Goal: Transaction & Acquisition: Purchase product/service

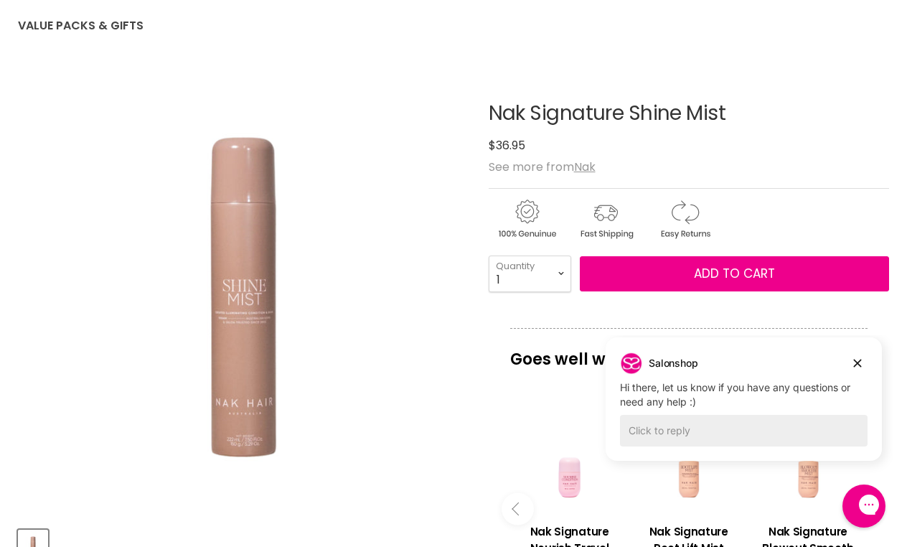
scroll to position [151, 0]
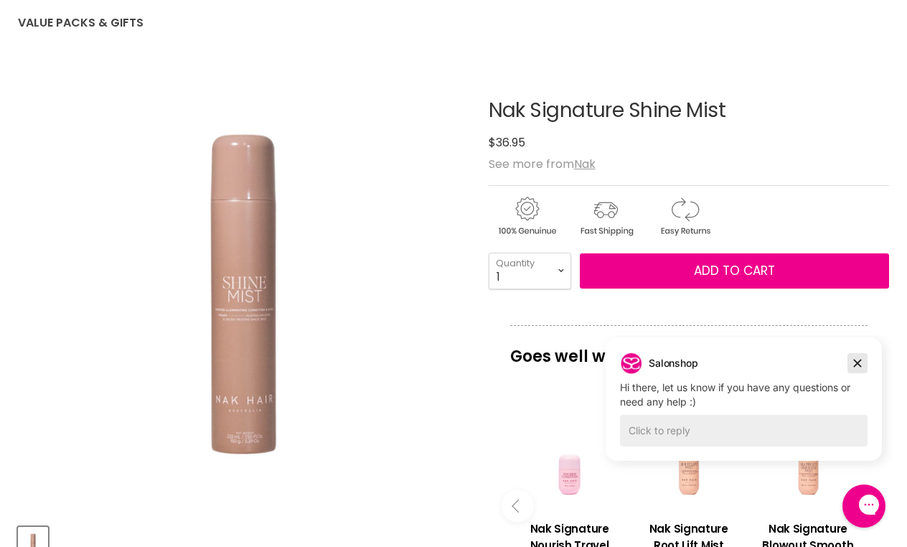
click at [856, 362] on icon "Dismiss campaign" at bounding box center [858, 363] width 8 height 8
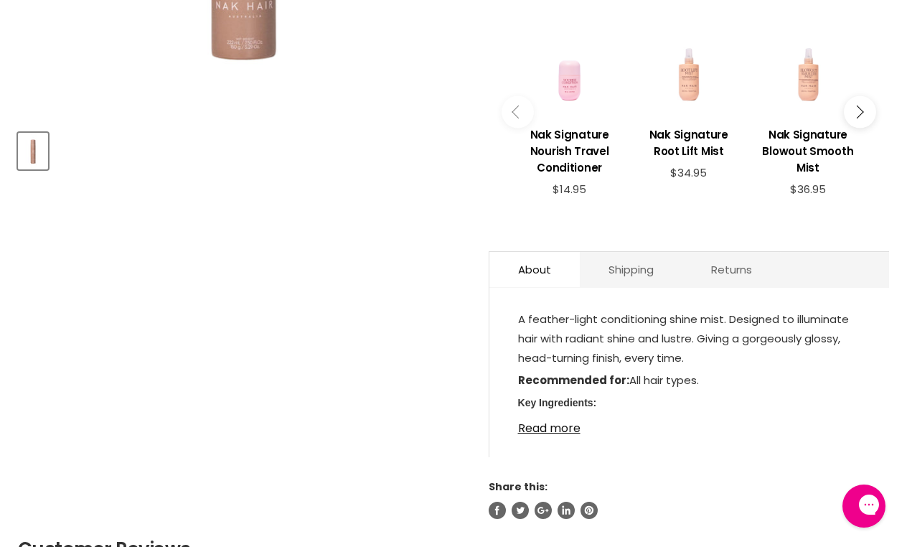
scroll to position [550, 0]
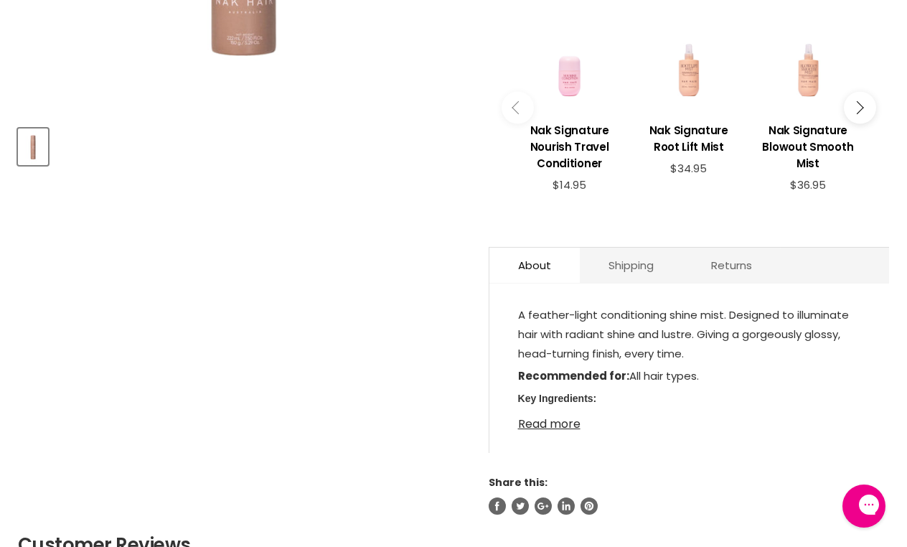
click at [553, 426] on link "Read more" at bounding box center [689, 420] width 342 height 22
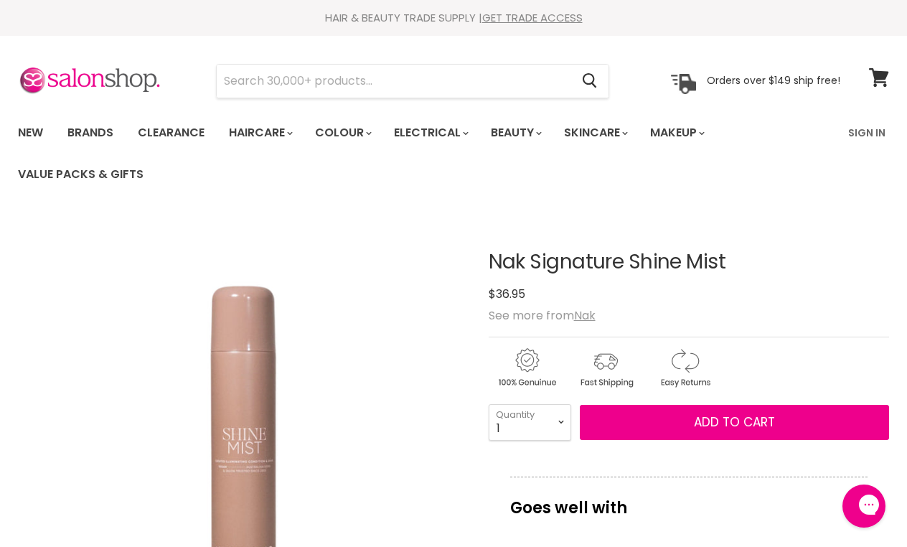
scroll to position [0, 0]
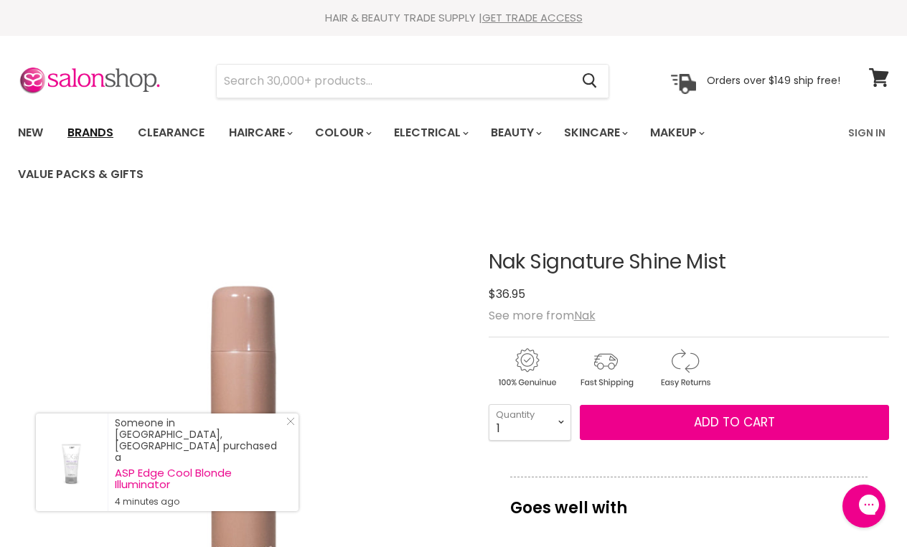
click at [97, 134] on link "Brands" at bounding box center [90, 133] width 67 height 30
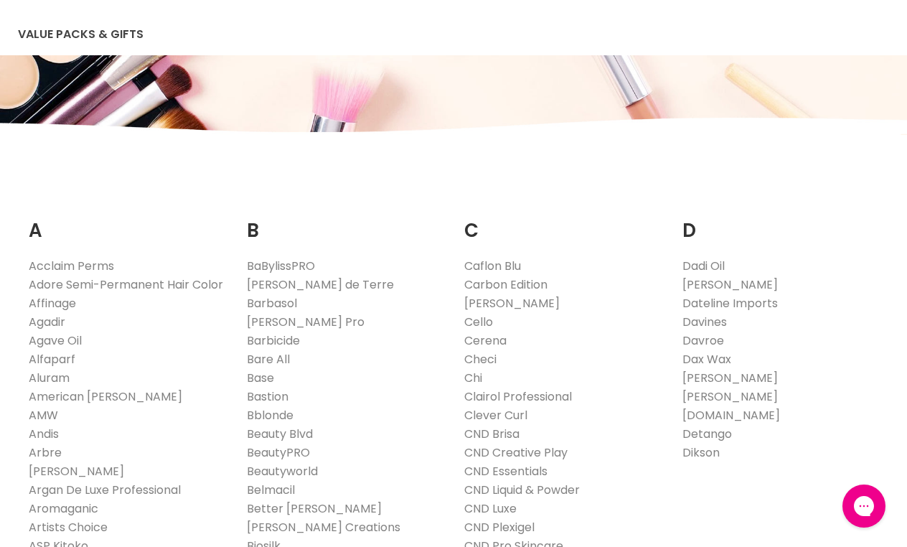
scroll to position [141, 0]
click at [715, 318] on link "Davines" at bounding box center [704, 321] width 44 height 16
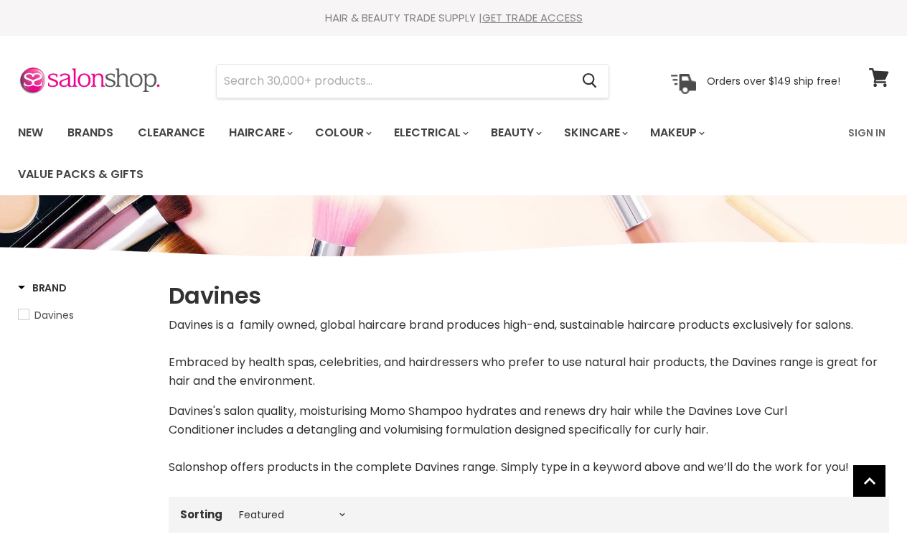
select select "manual"
click at [237, 81] on input "Search" at bounding box center [394, 81] width 354 height 33
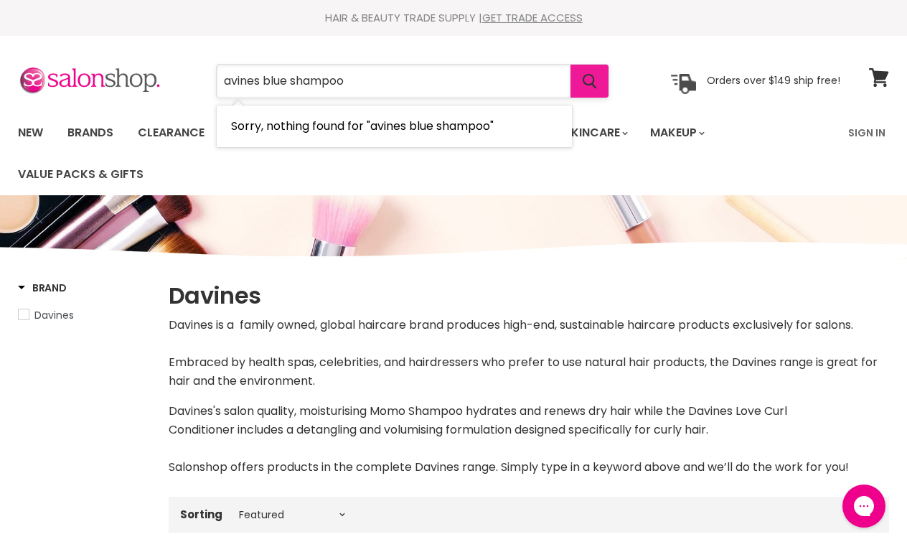
type input "avines blue shampoo"
click at [589, 75] on icon "Search" at bounding box center [590, 81] width 14 height 15
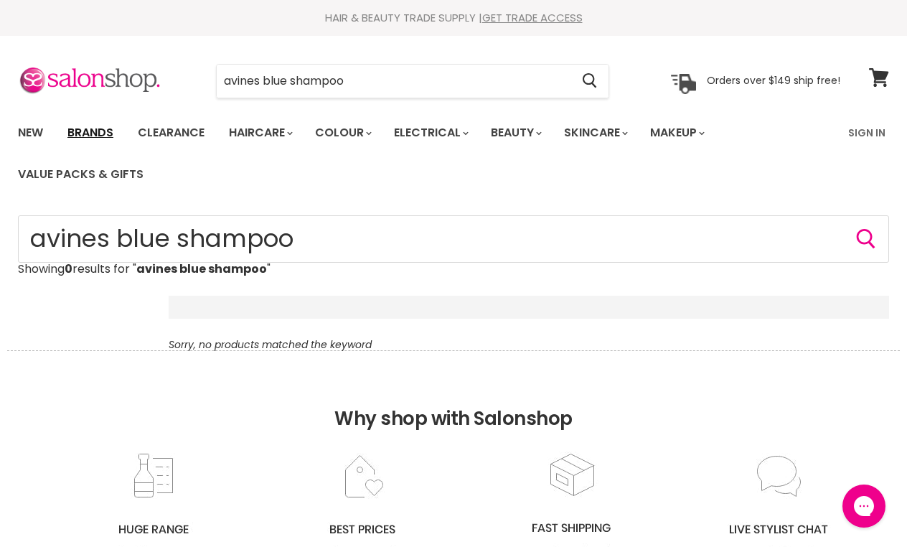
click at [85, 129] on link "Brands" at bounding box center [90, 133] width 67 height 30
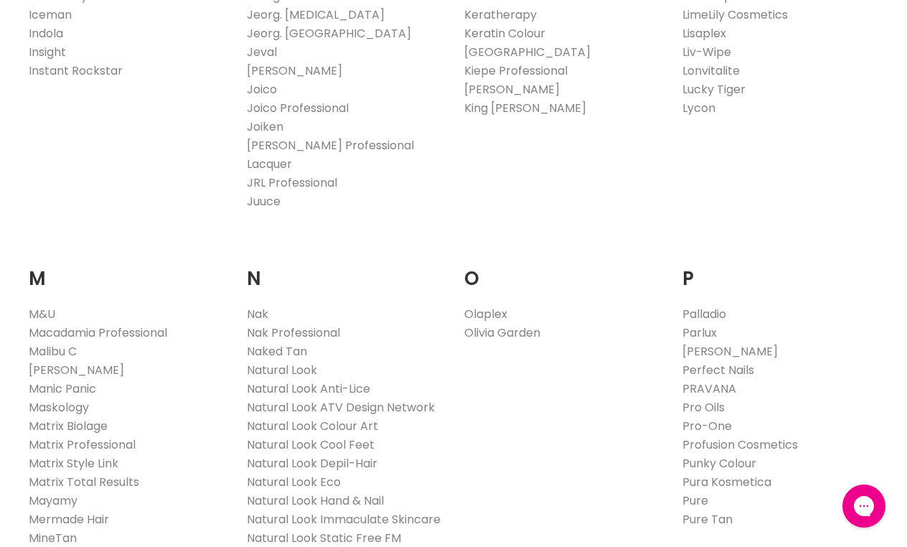
scroll to position [1420, 0]
click at [255, 304] on link "Nak" at bounding box center [258, 312] width 22 height 16
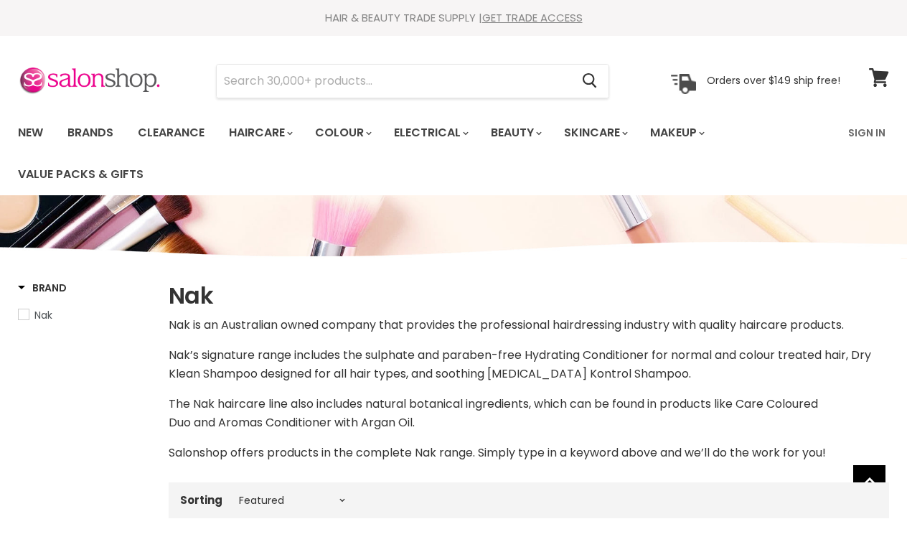
select select "manual"
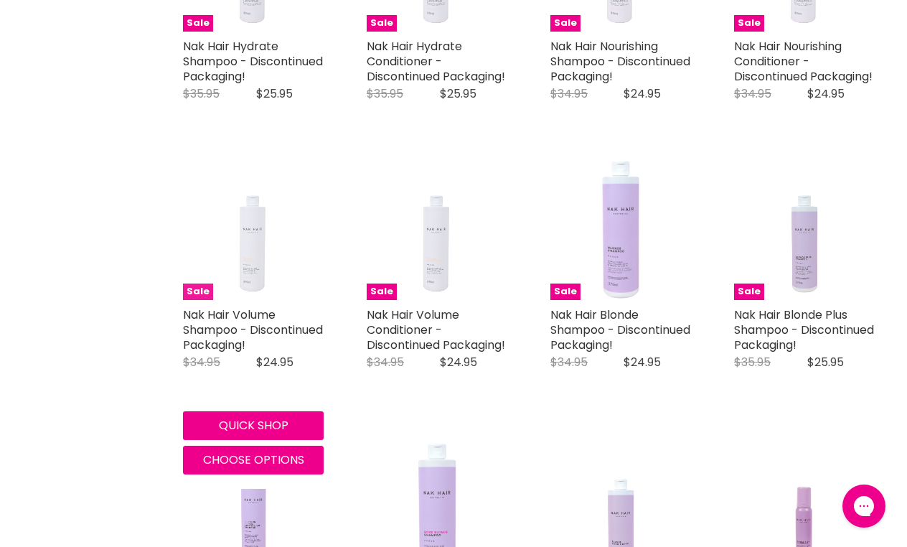
scroll to position [665, 0]
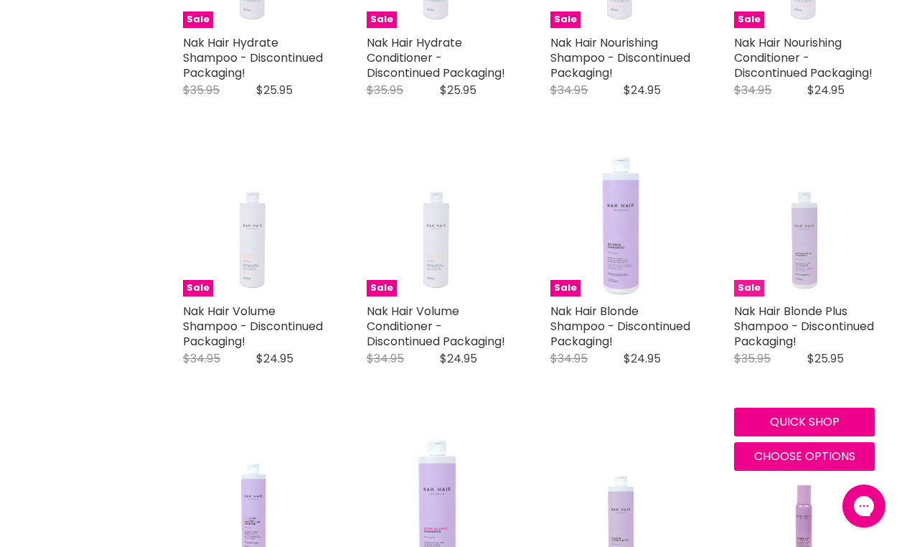
click at [799, 263] on img "Main content" at bounding box center [805, 226] width 94 height 141
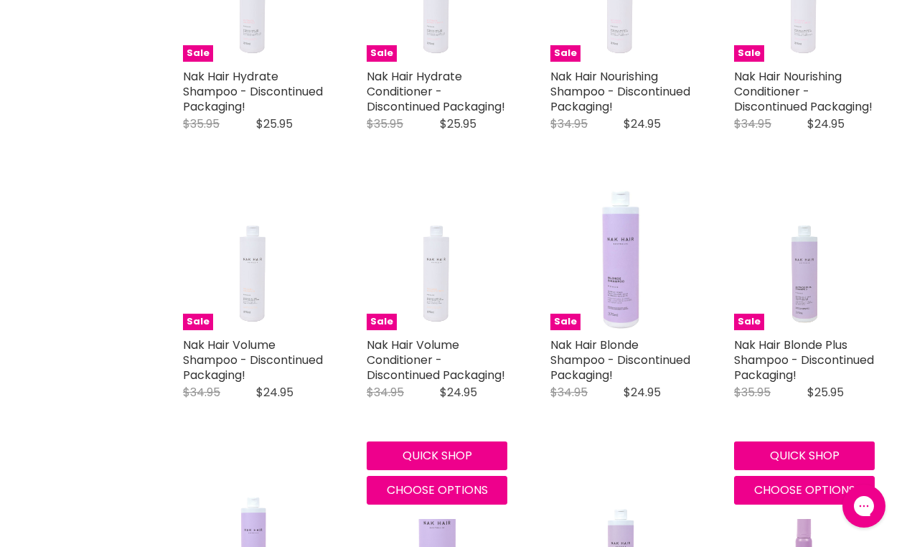
scroll to position [631, 0]
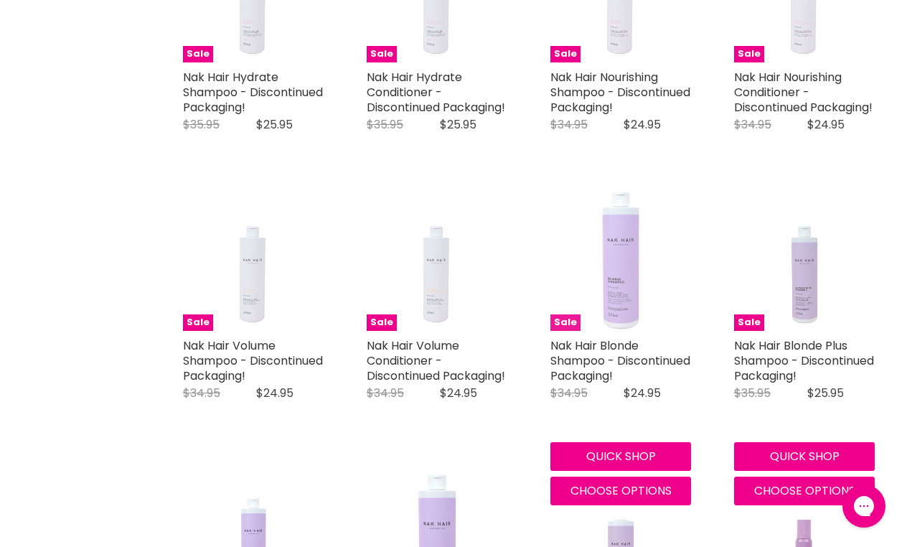
click at [616, 280] on img "Main content" at bounding box center [620, 260] width 141 height 141
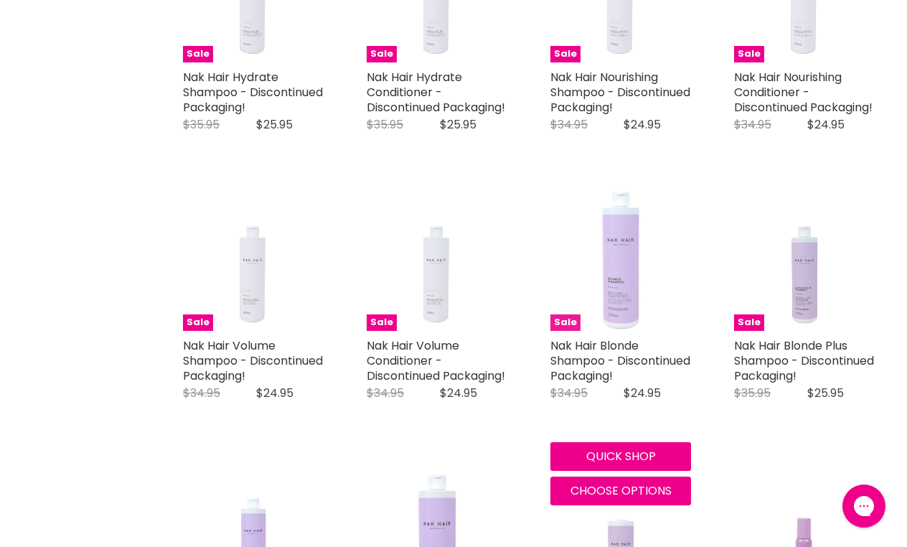
scroll to position [631, 0]
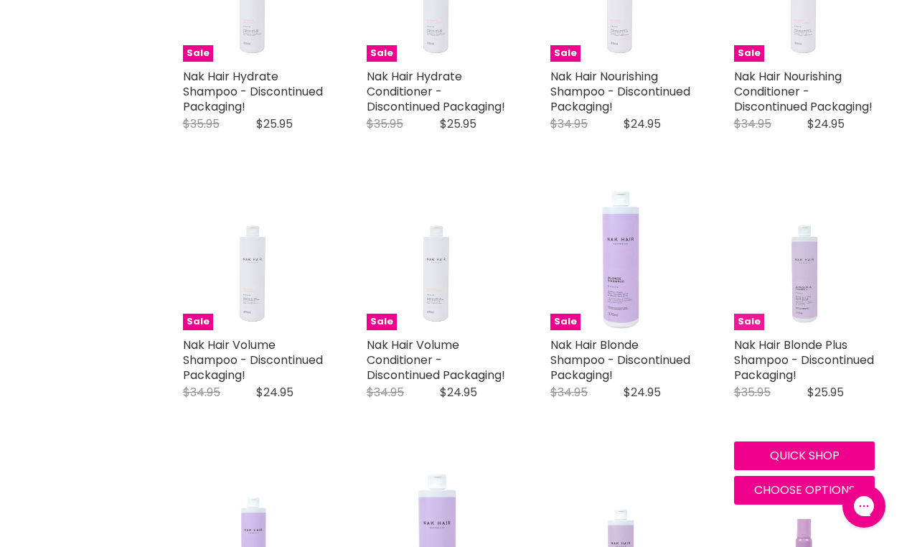
click at [801, 329] on img "Main content" at bounding box center [805, 259] width 94 height 141
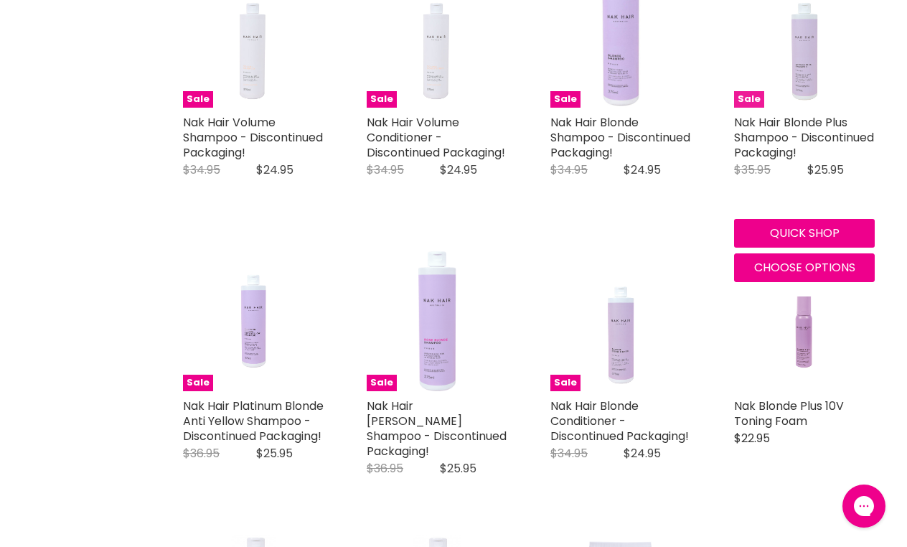
scroll to position [856, 0]
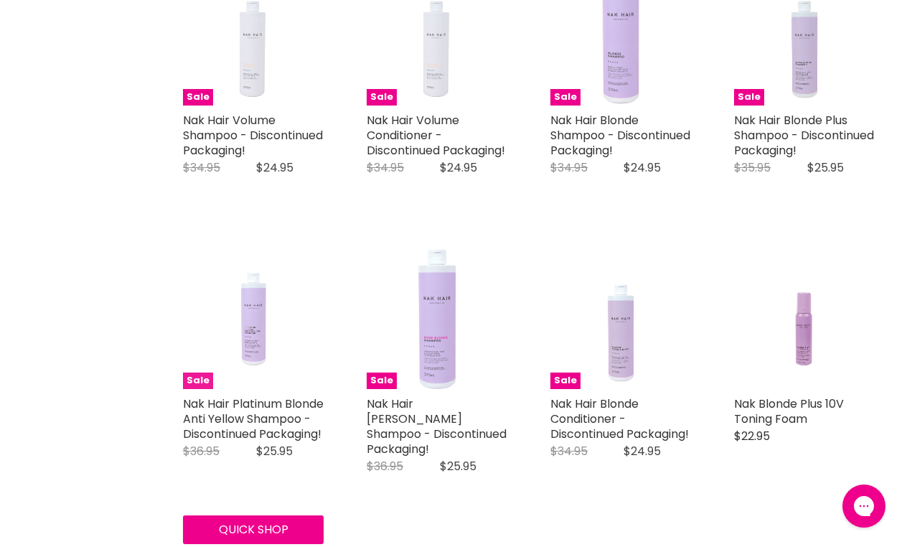
click at [222, 371] on img "Main content" at bounding box center [254, 318] width 94 height 141
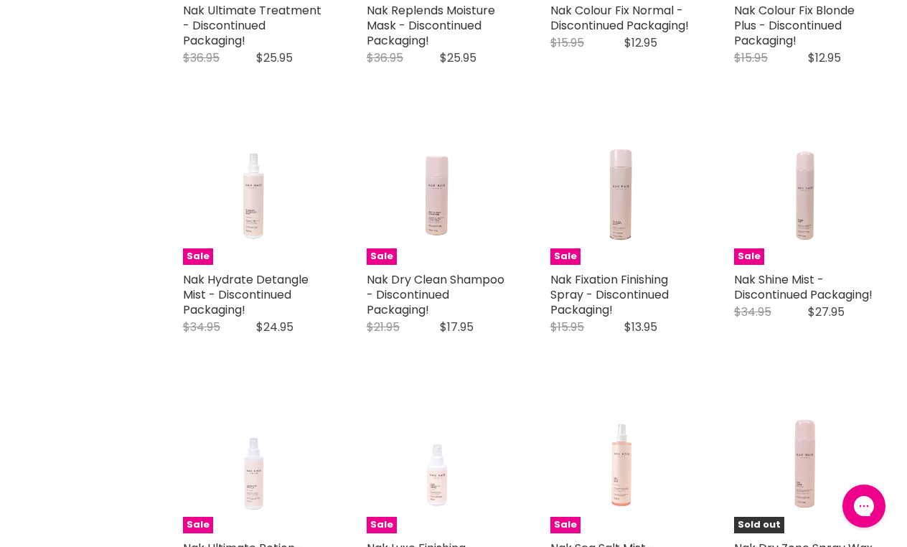
scroll to position [2089, 0]
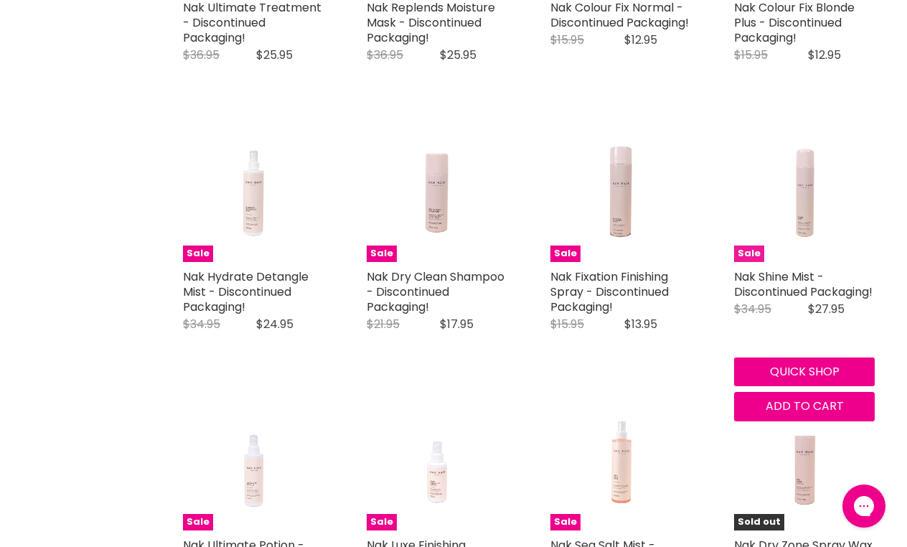
click at [808, 253] on img "Main content" at bounding box center [805, 191] width 94 height 141
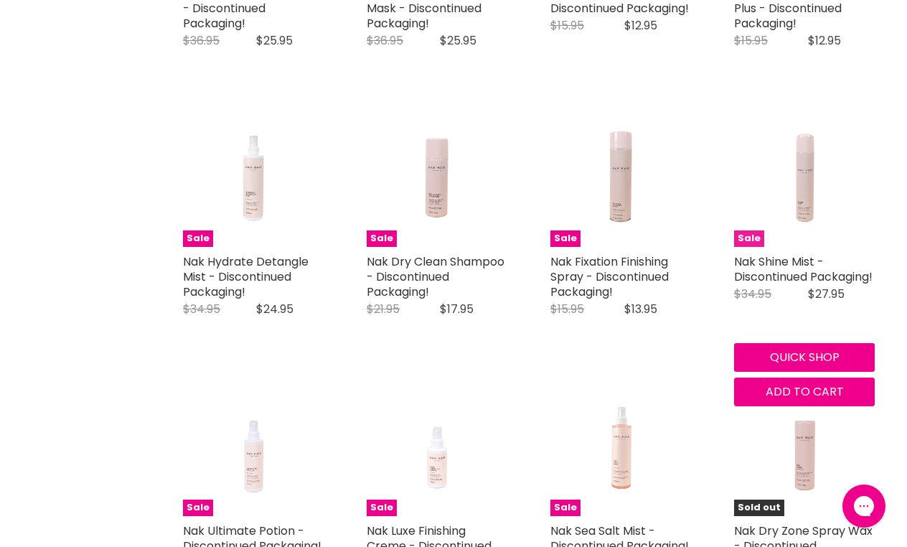
scroll to position [2048, 0]
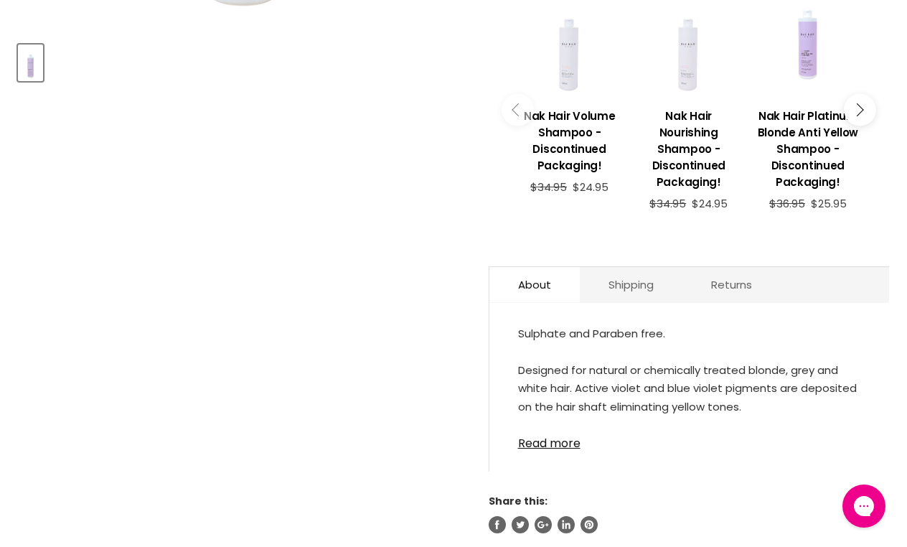
scroll to position [636, 0]
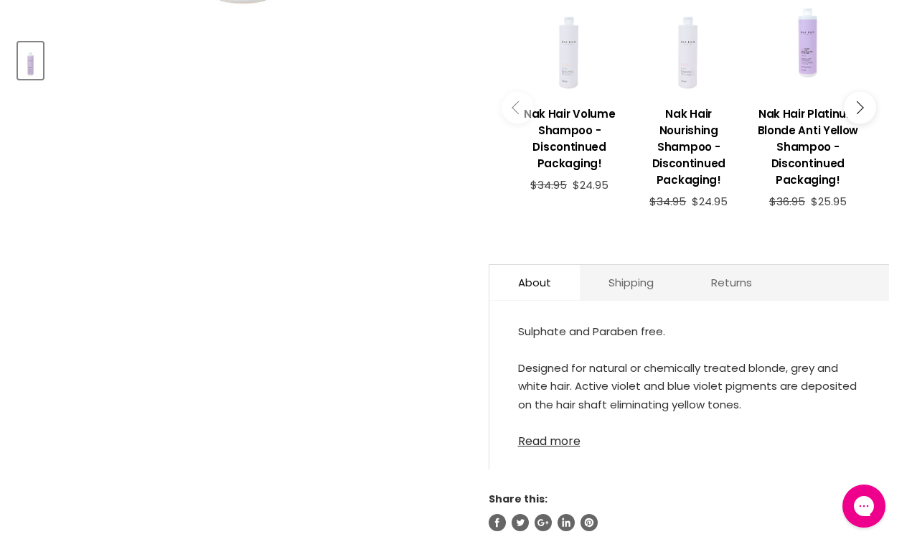
click at [539, 438] on link "Read more" at bounding box center [689, 437] width 342 height 22
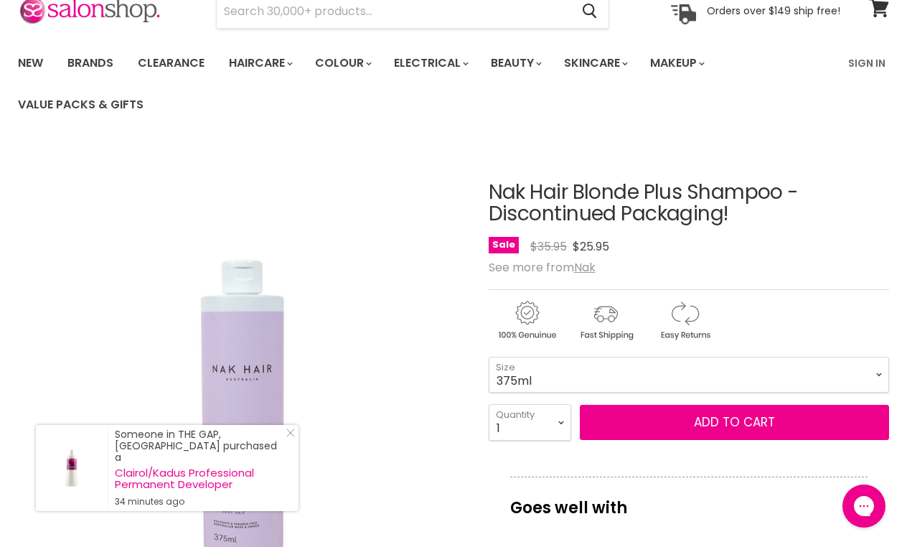
scroll to position [42, 0]
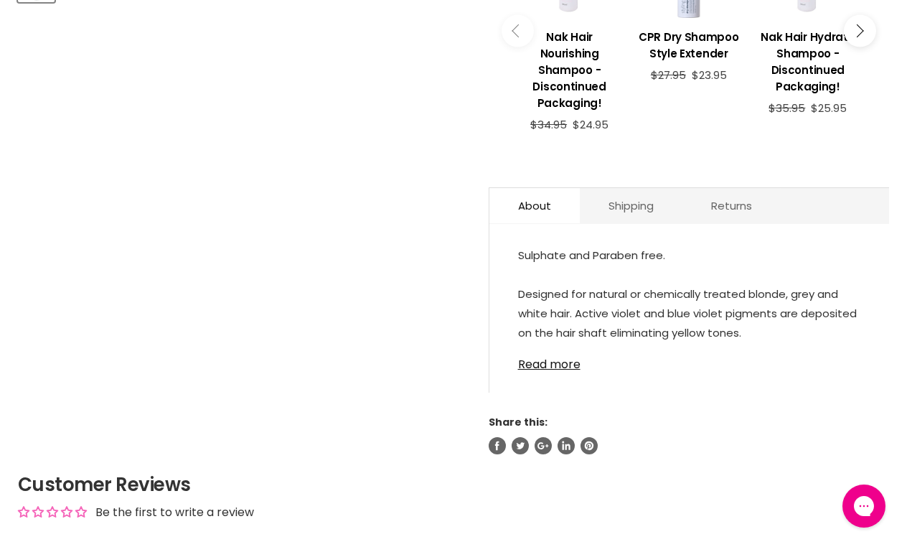
scroll to position [724, 0]
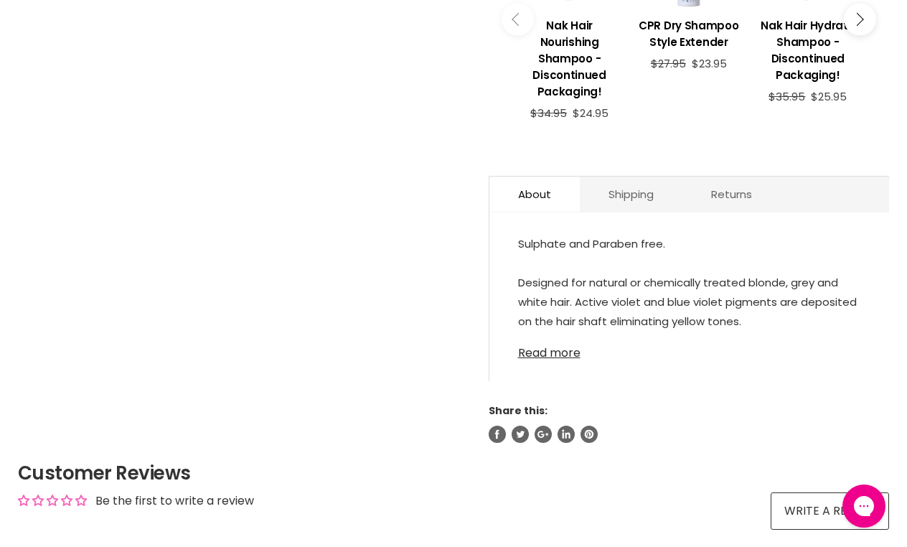
click at [562, 354] on link "Read more" at bounding box center [689, 349] width 342 height 22
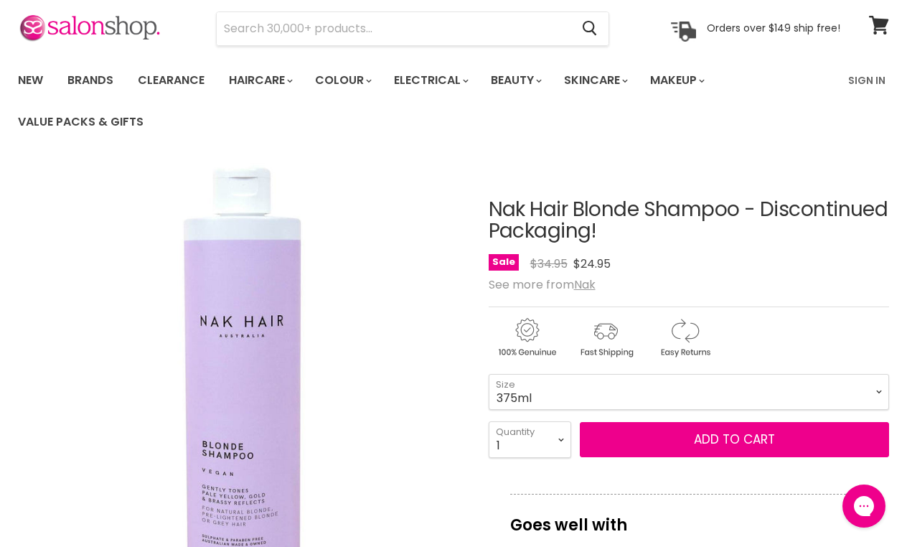
scroll to position [52, 0]
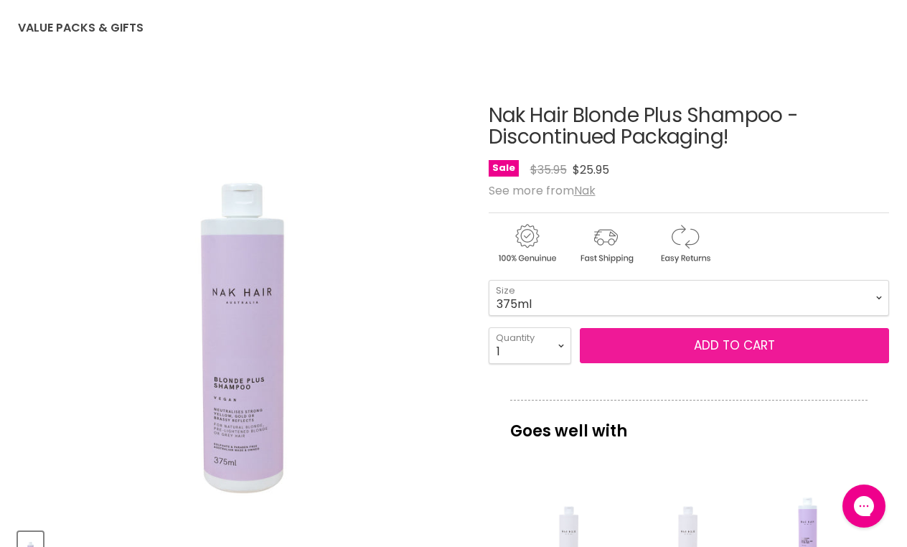
click at [726, 345] on span "Add to cart" at bounding box center [734, 344] width 81 height 17
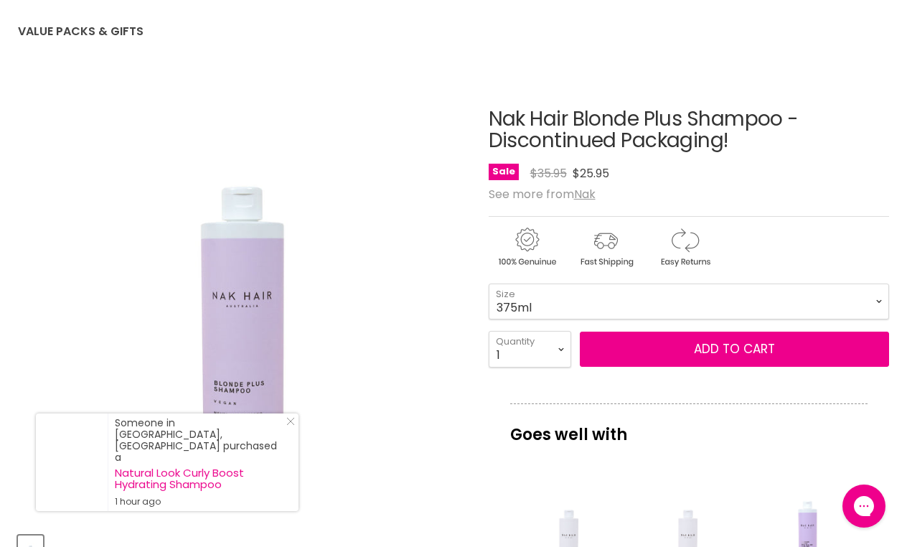
scroll to position [155, 0]
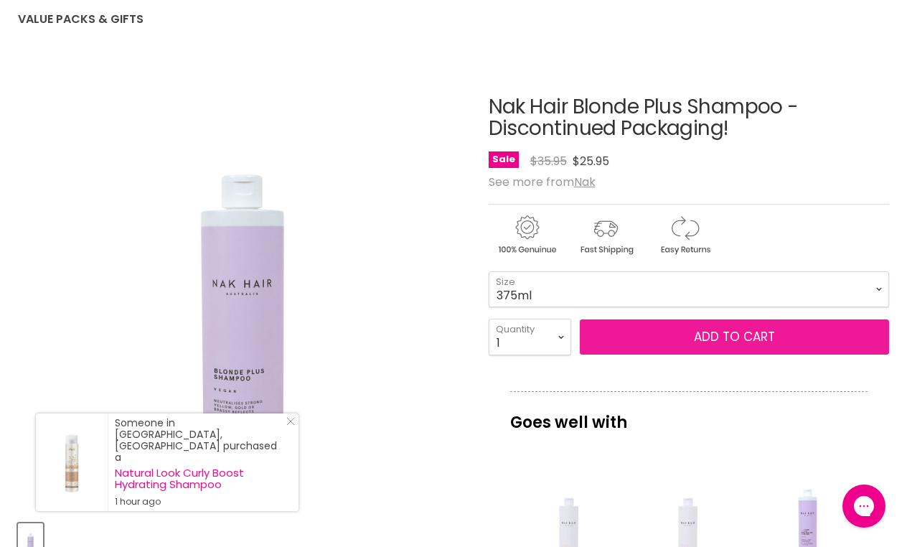
click at [727, 339] on span "Add to cart" at bounding box center [734, 336] width 81 height 17
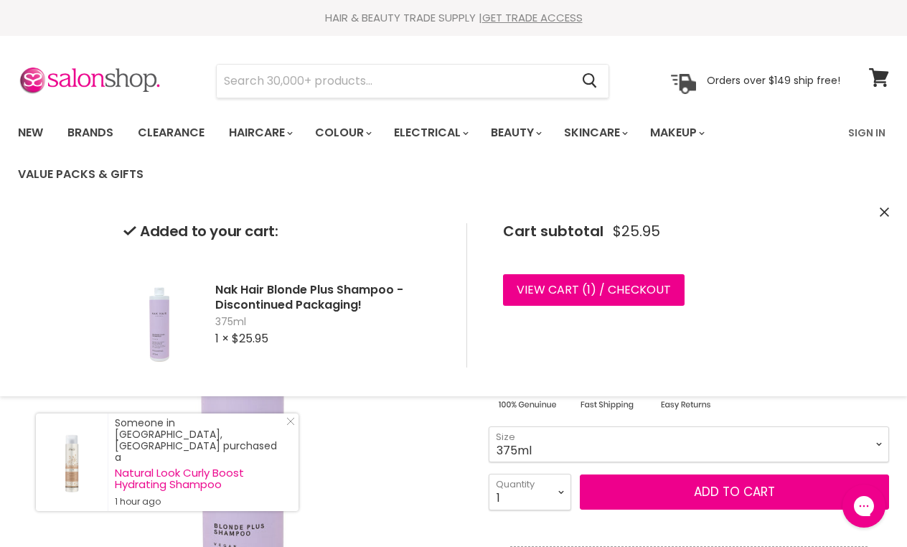
scroll to position [0, 0]
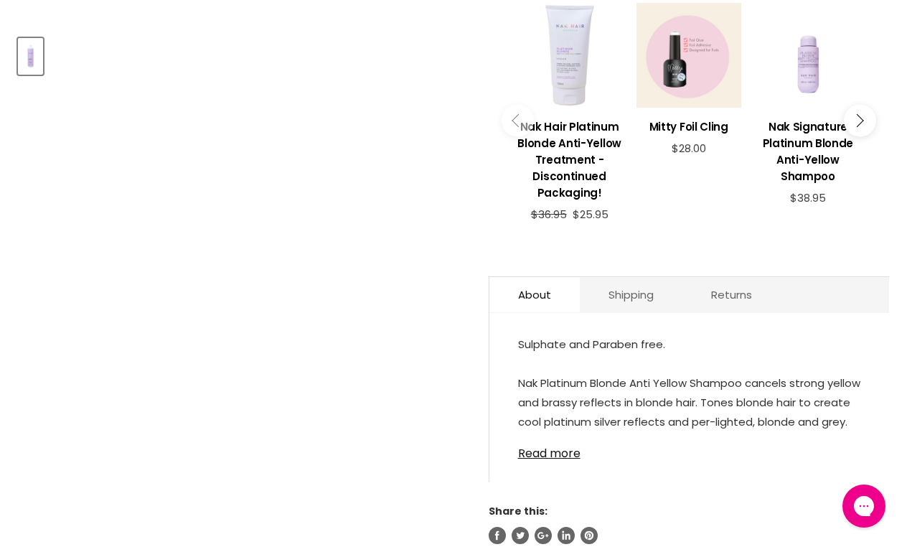
scroll to position [649, 0]
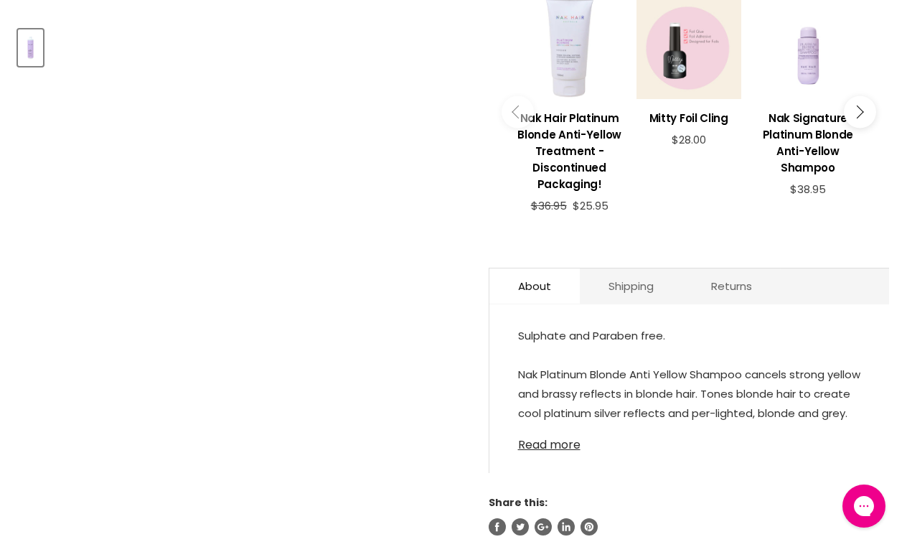
click at [554, 445] on link "Read more" at bounding box center [689, 441] width 342 height 22
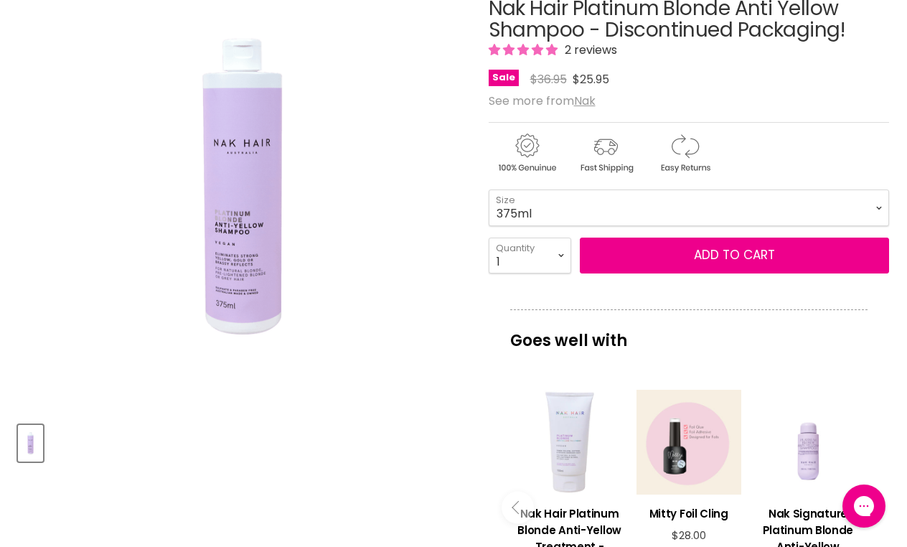
scroll to position [225, 0]
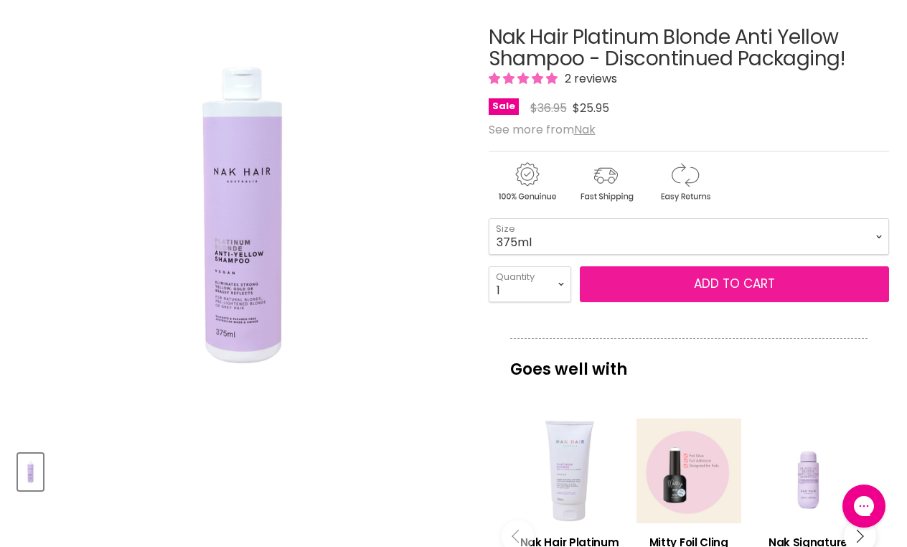
click at [718, 283] on span "Add to cart" at bounding box center [734, 283] width 81 height 17
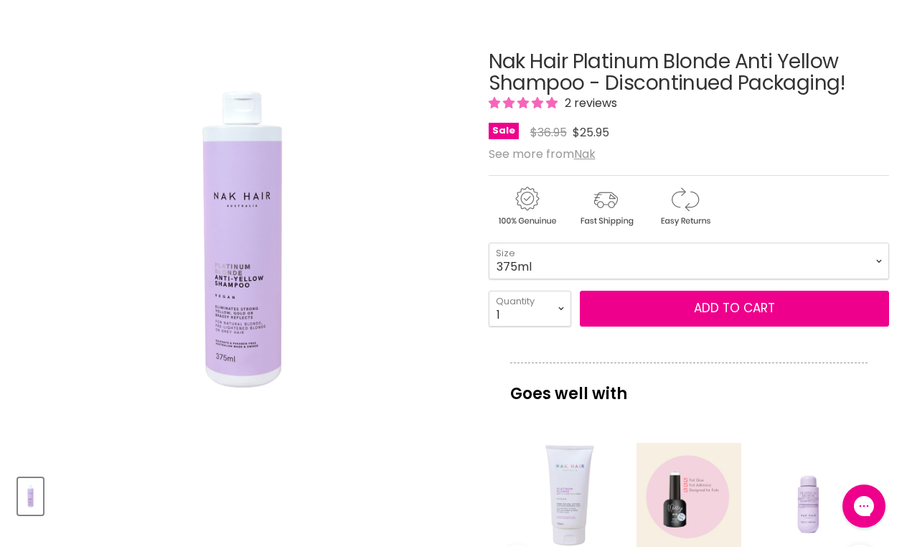
scroll to position [217, 0]
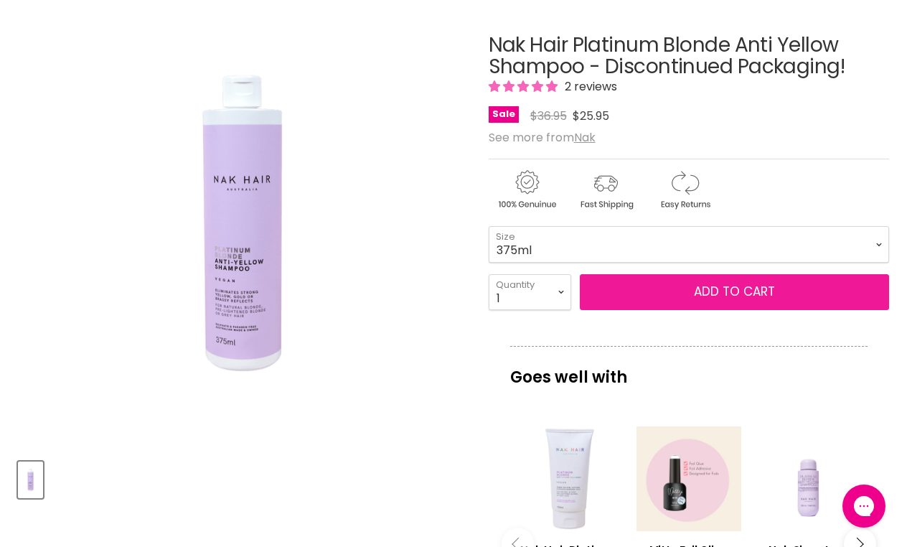
click at [726, 291] on span "Add to cart" at bounding box center [734, 291] width 81 height 17
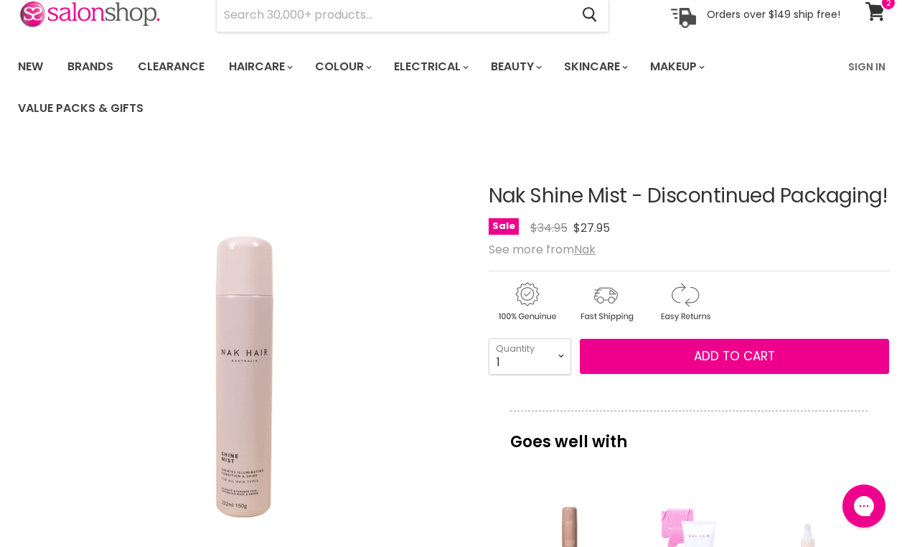
scroll to position [59, 0]
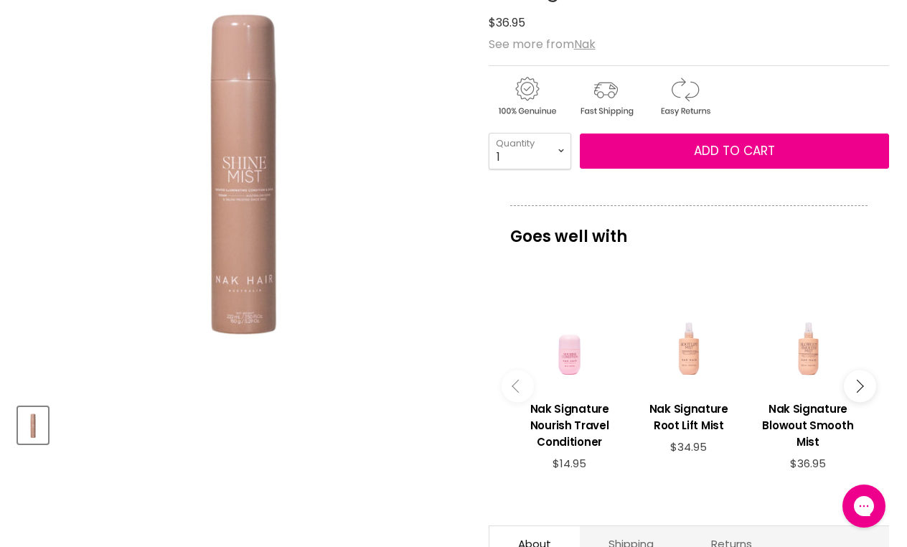
scroll to position [268, 0]
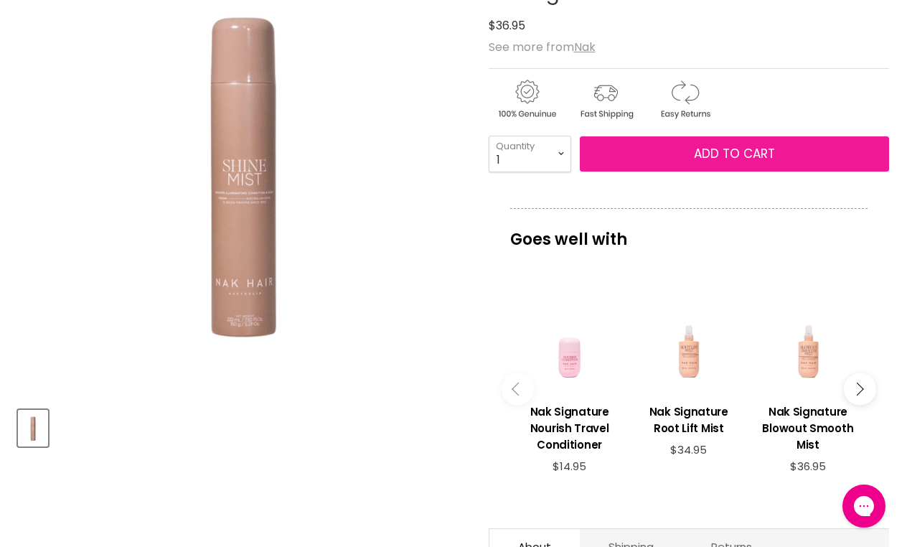
click at [718, 146] on span "Add to cart" at bounding box center [734, 153] width 81 height 17
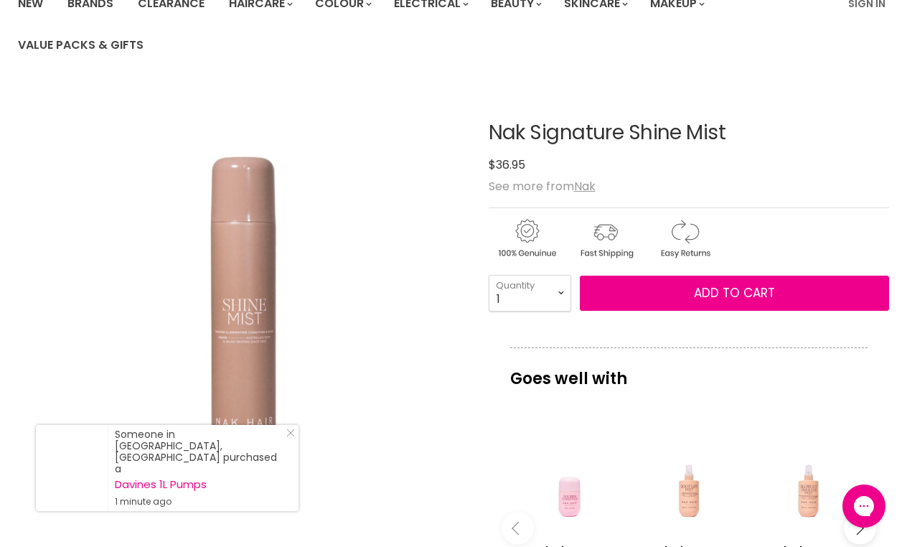
scroll to position [146, 0]
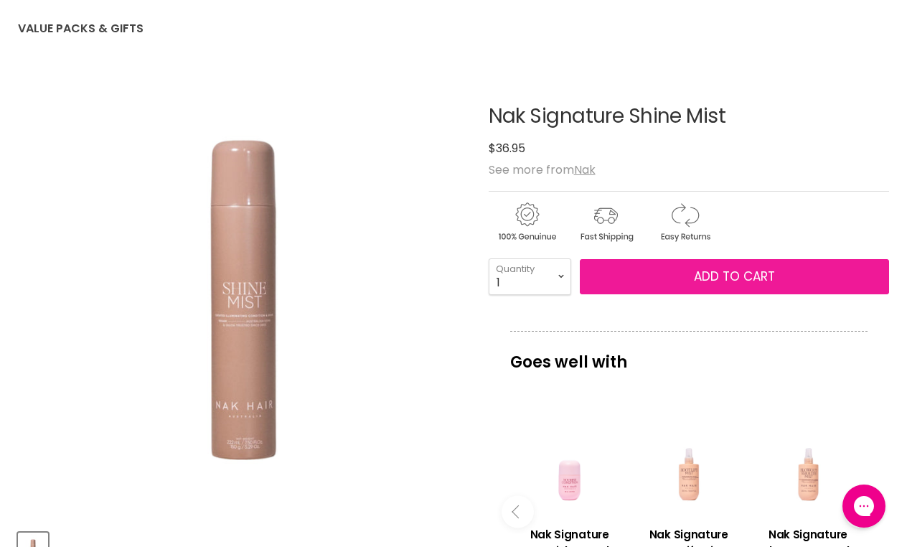
click at [744, 269] on span "Add to cart" at bounding box center [734, 276] width 81 height 17
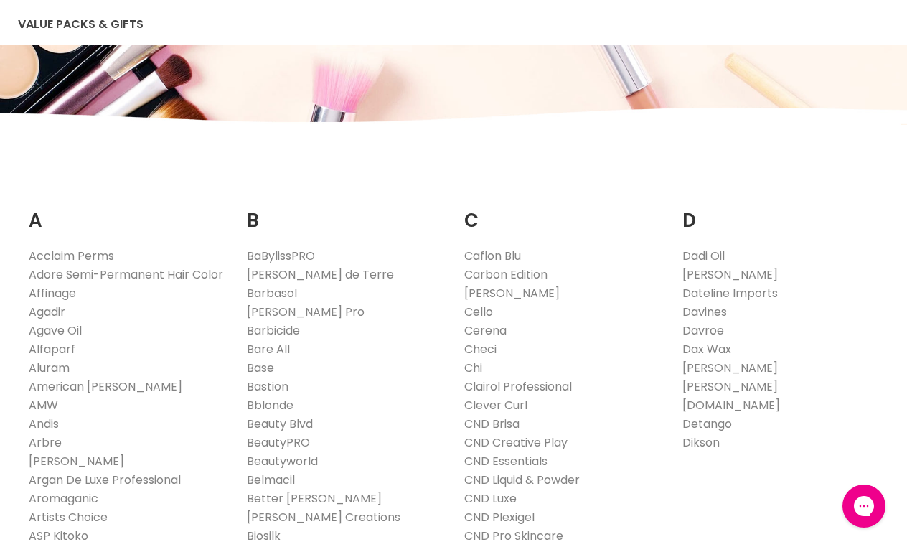
scroll to position [164, 0]
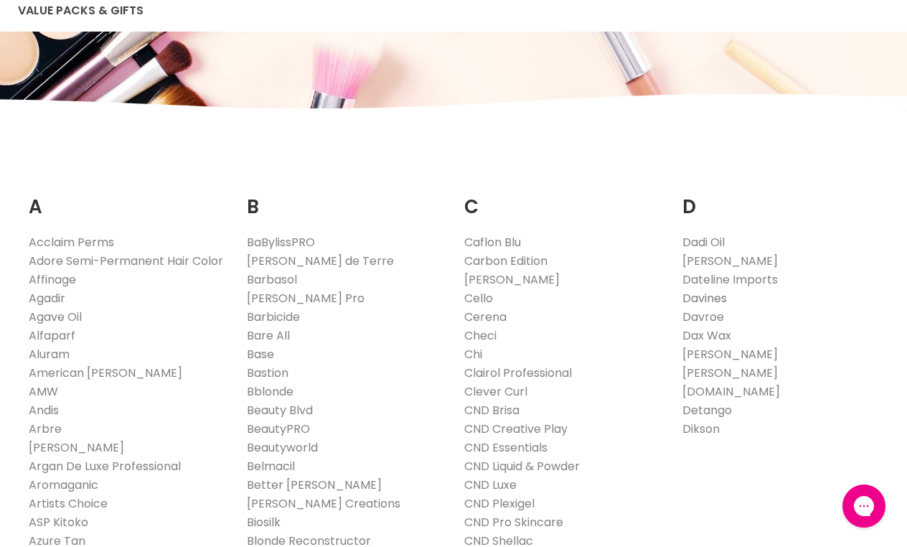
click at [706, 297] on link "Davines" at bounding box center [704, 298] width 44 height 16
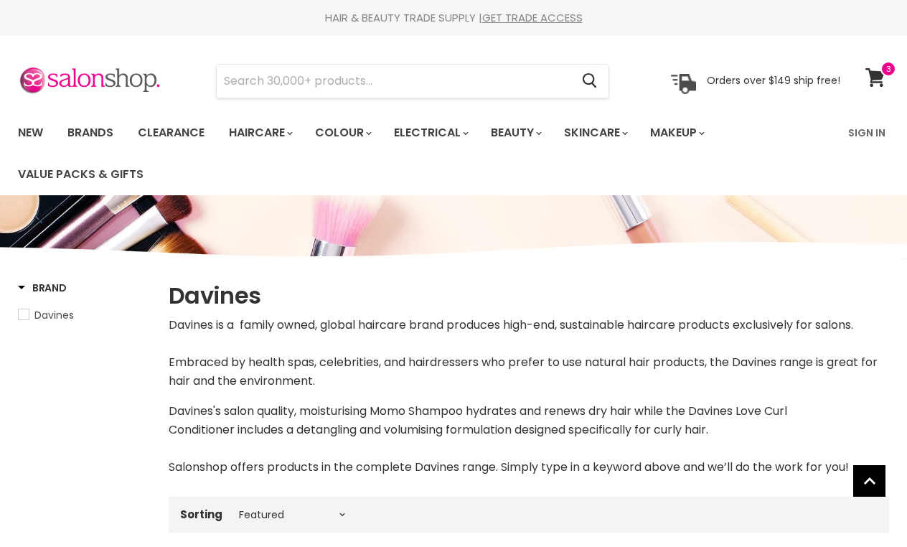
select select "manual"
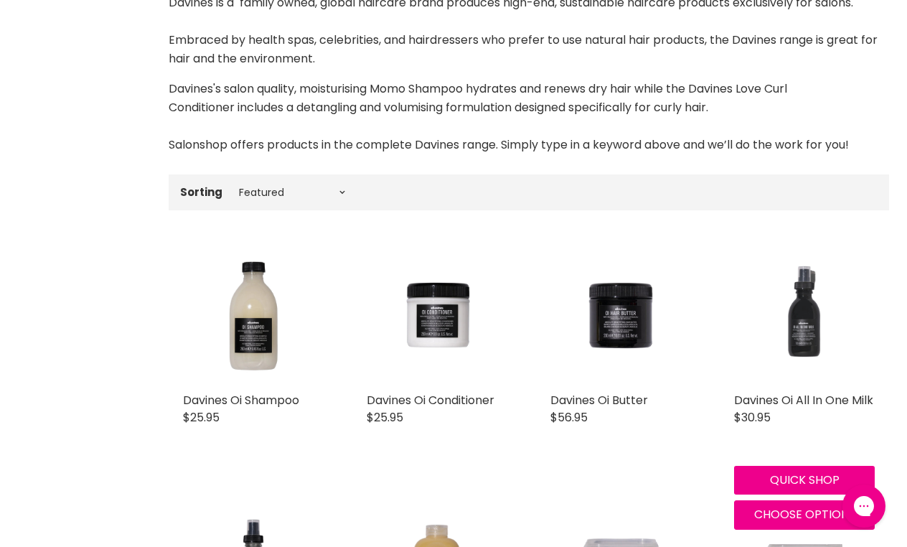
click at [805, 344] on img "Main content" at bounding box center [804, 315] width 141 height 141
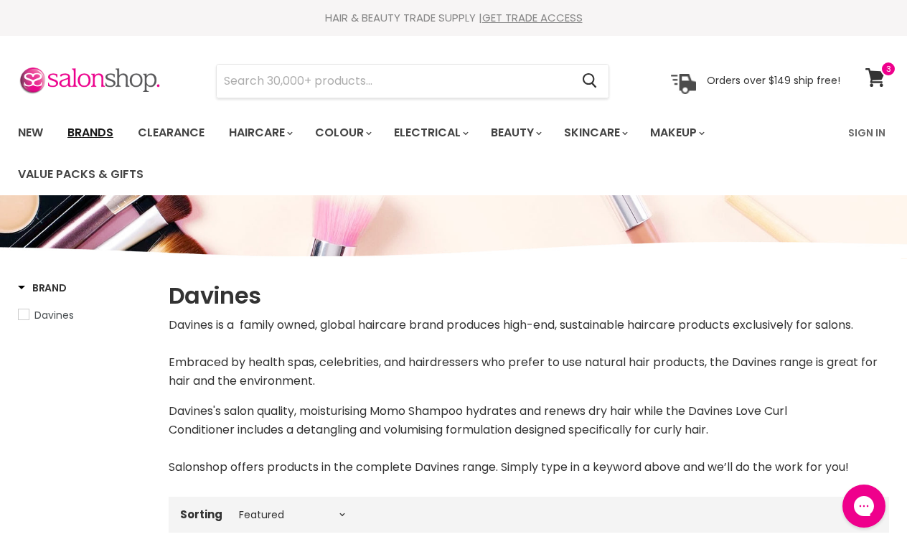
click at [101, 129] on link "Brands" at bounding box center [90, 133] width 67 height 30
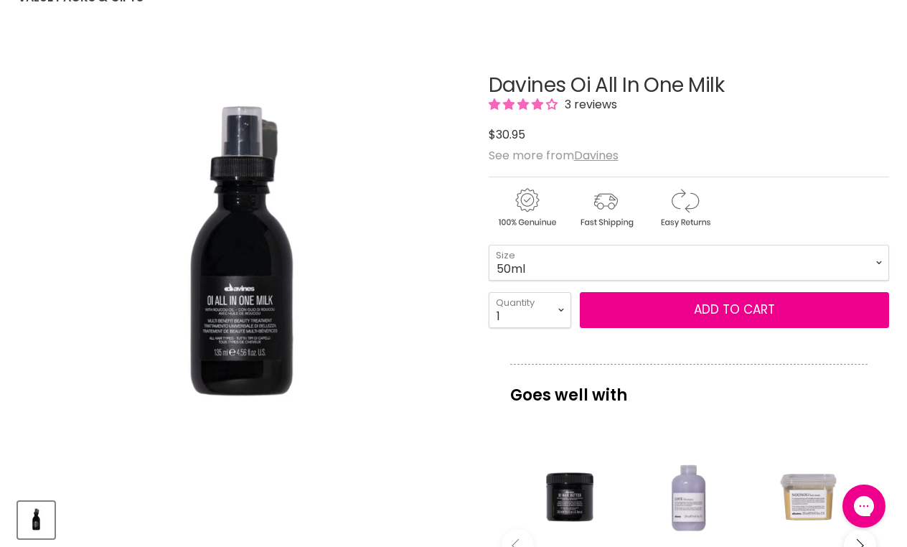
scroll to position [167, 0]
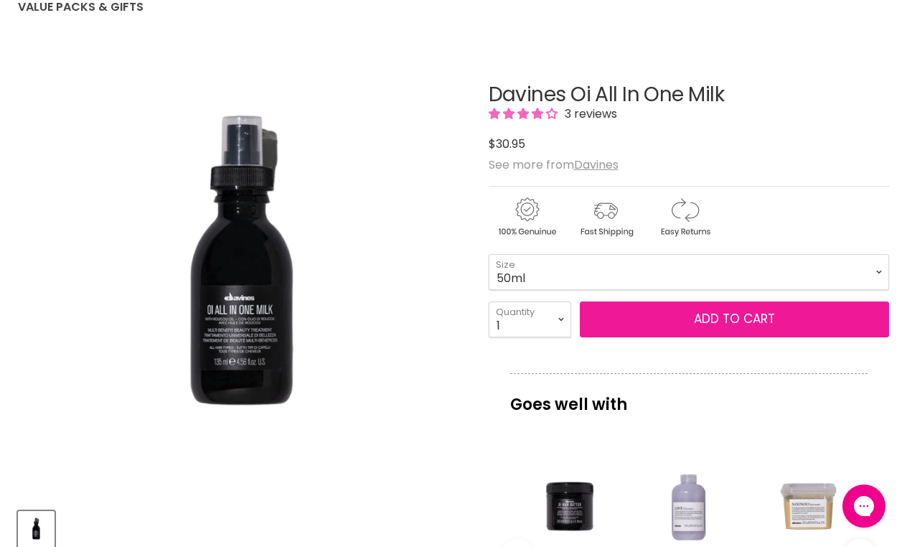
click at [765, 321] on span "Add to cart" at bounding box center [734, 318] width 81 height 17
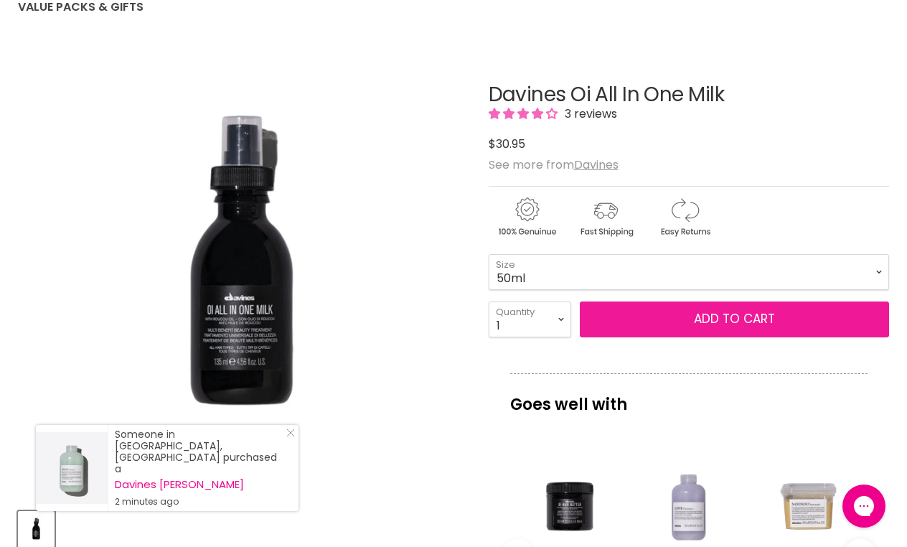
click at [765, 321] on span "Add to cart" at bounding box center [734, 318] width 81 height 17
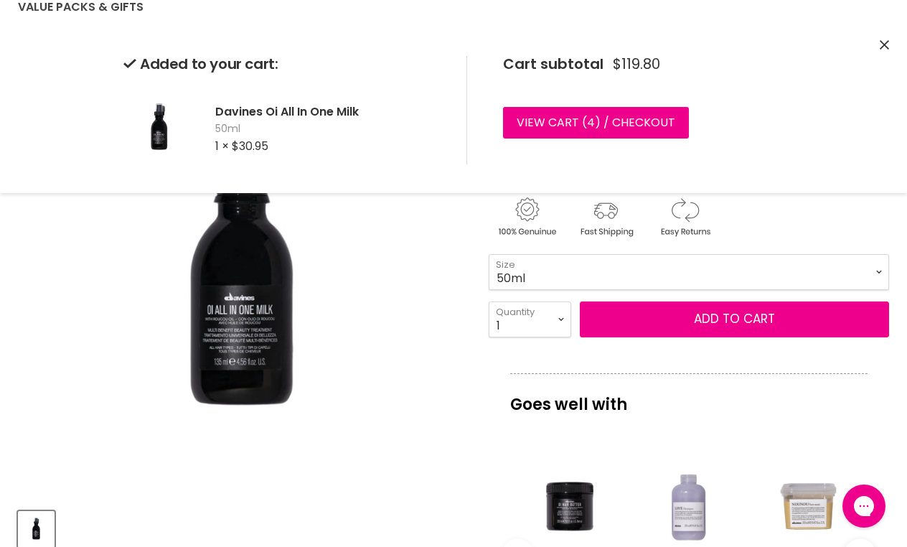
click at [885, 40] on icon "Close" at bounding box center [884, 44] width 9 height 9
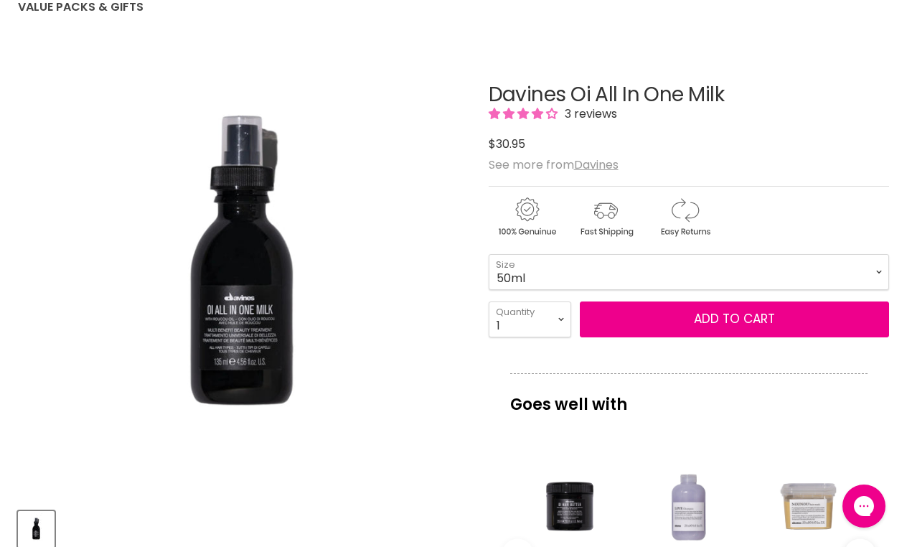
scroll to position [214, 0]
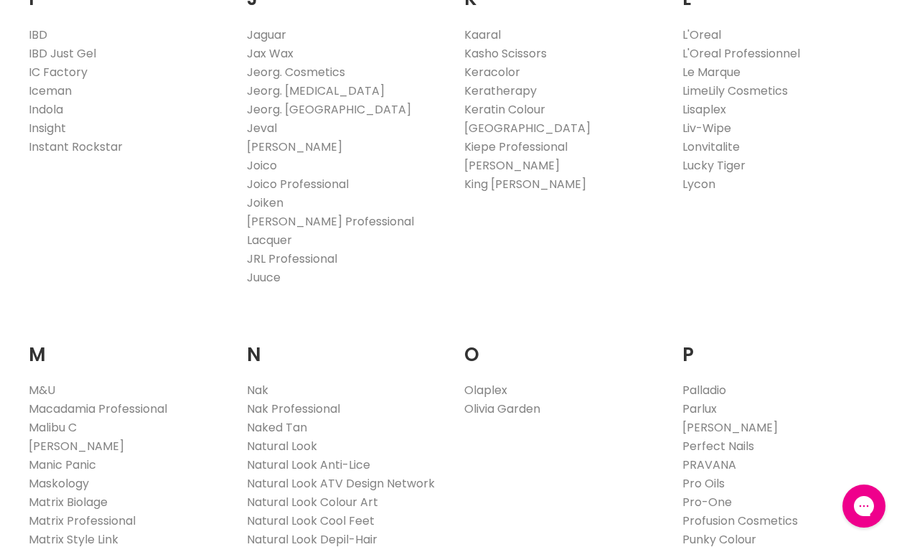
scroll to position [1344, 0]
click at [254, 381] on link "Nak" at bounding box center [258, 389] width 22 height 16
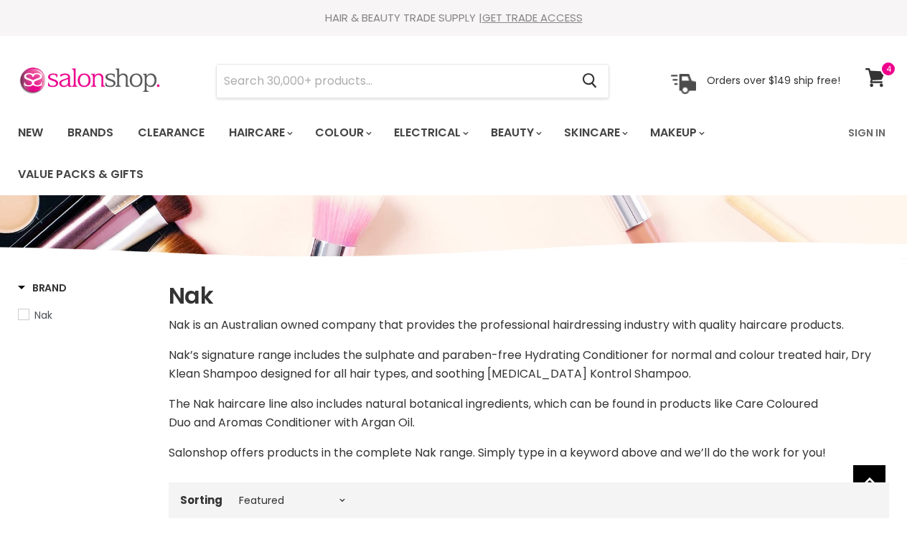
select select "manual"
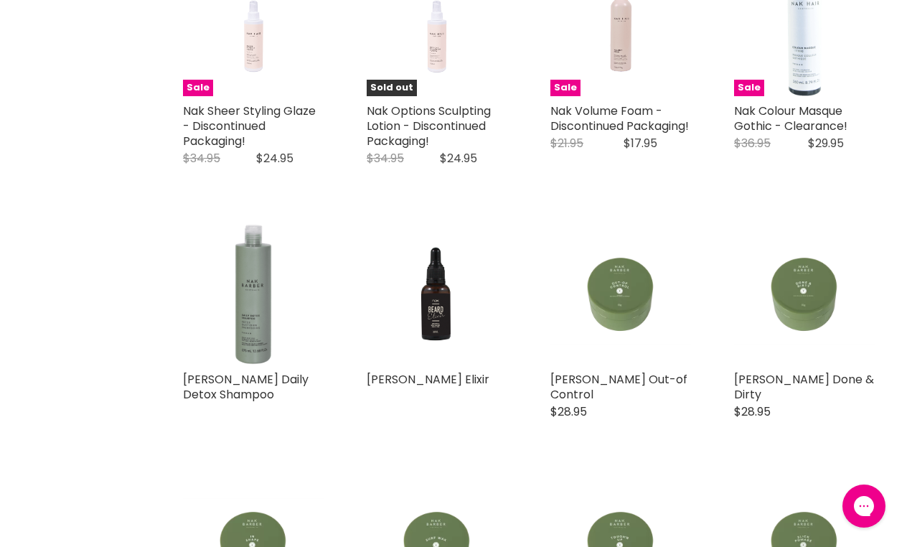
scroll to position [3047, 0]
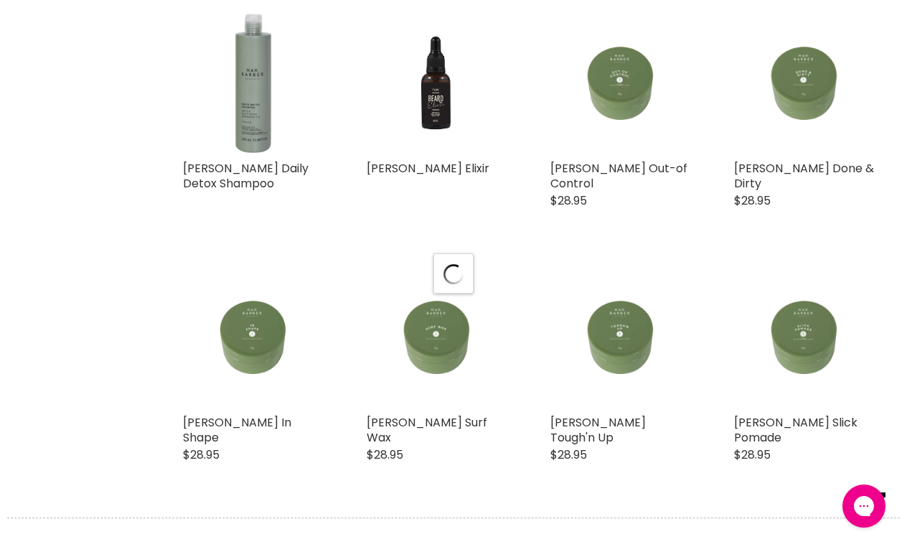
scroll to position [3284, 0]
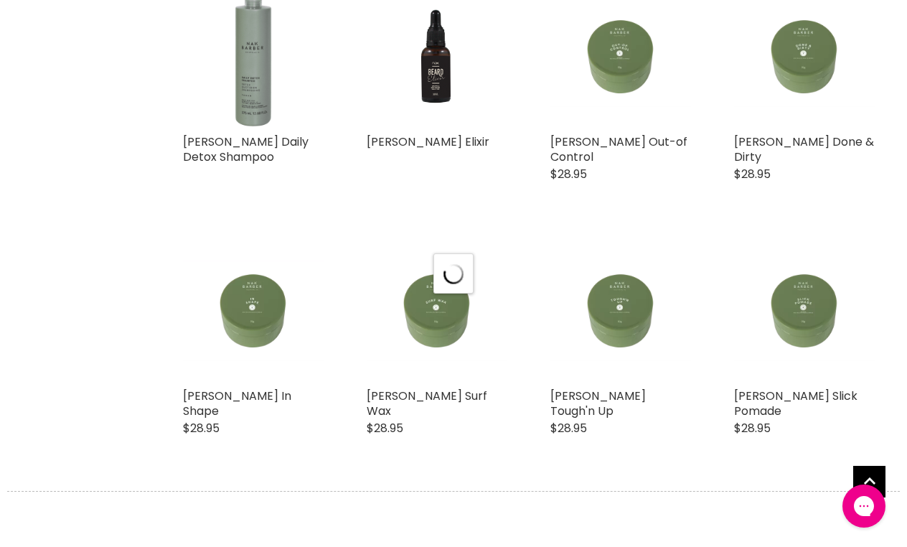
select select "manual"
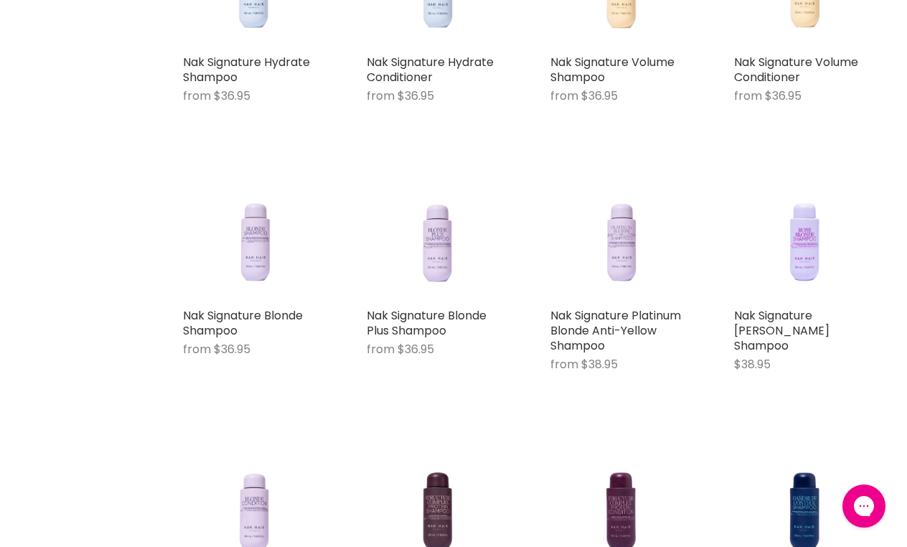
scroll to position [6053, 0]
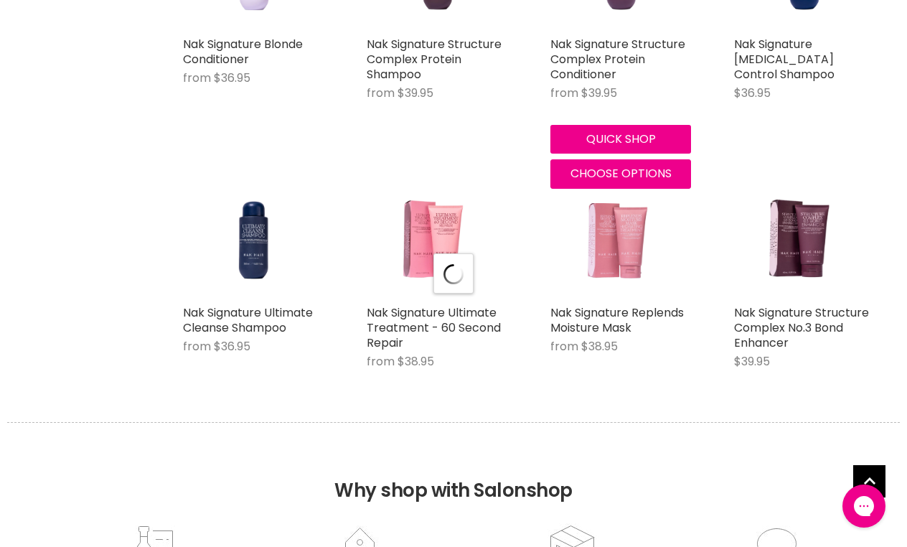
select select "manual"
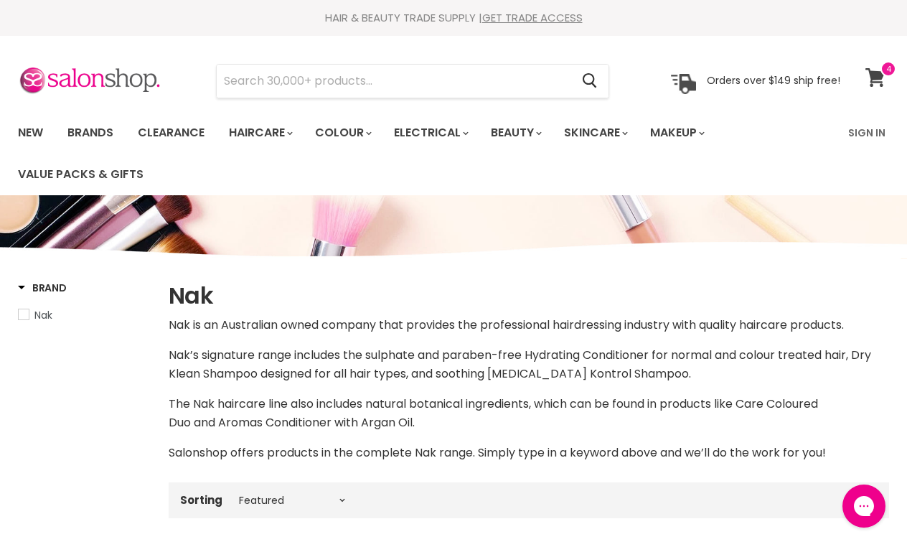
click at [875, 75] on icon at bounding box center [874, 77] width 19 height 19
